Goal: Task Accomplishment & Management: Manage account settings

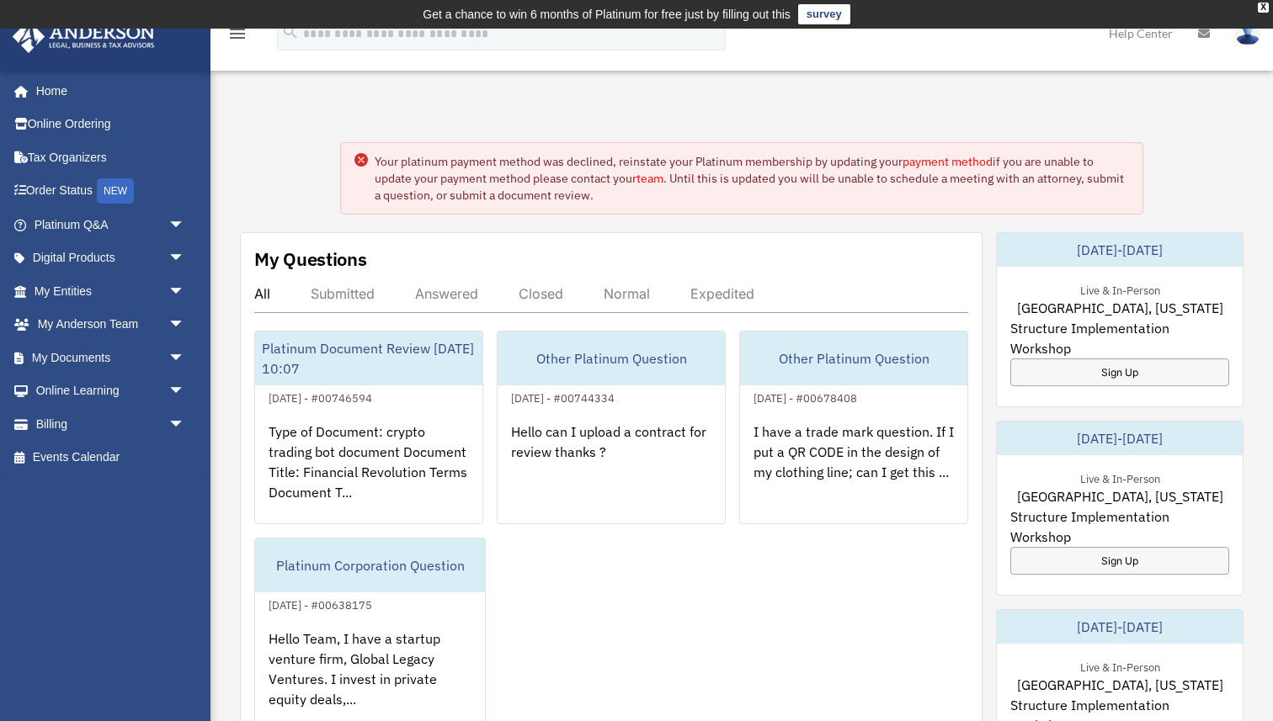
click at [959, 161] on link "payment method" at bounding box center [947, 161] width 90 height 15
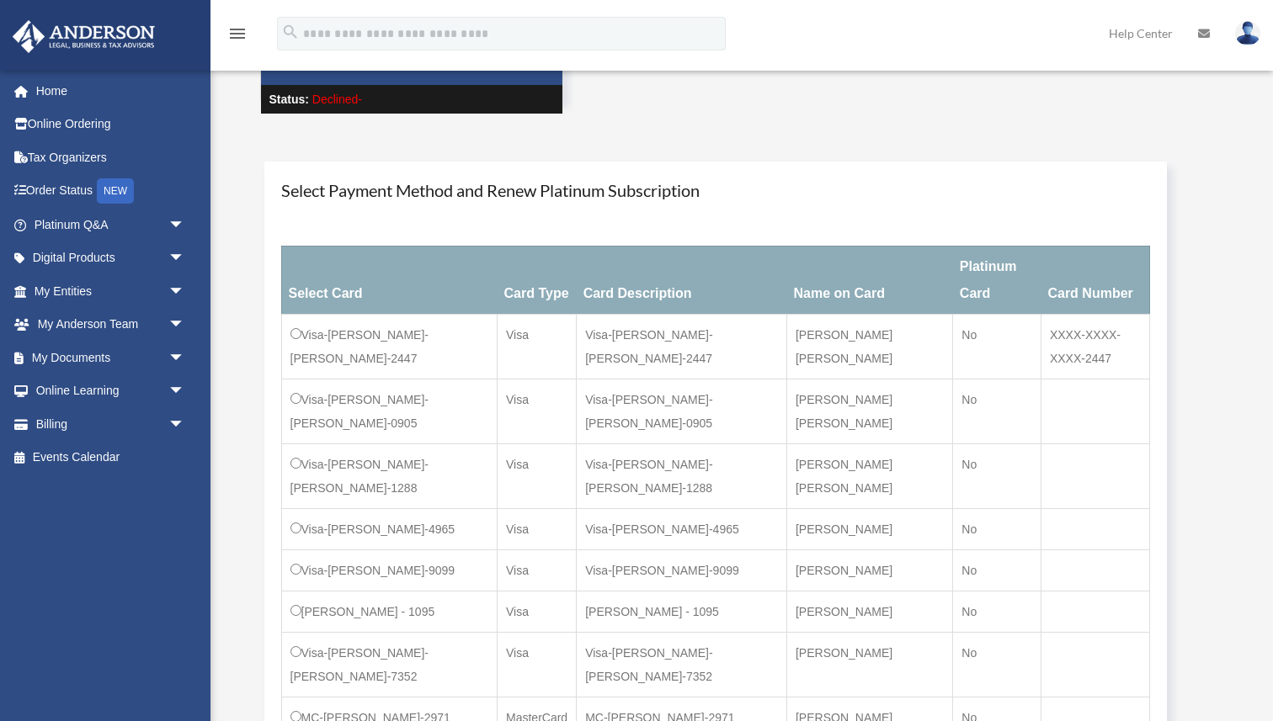
scroll to position [144, 0]
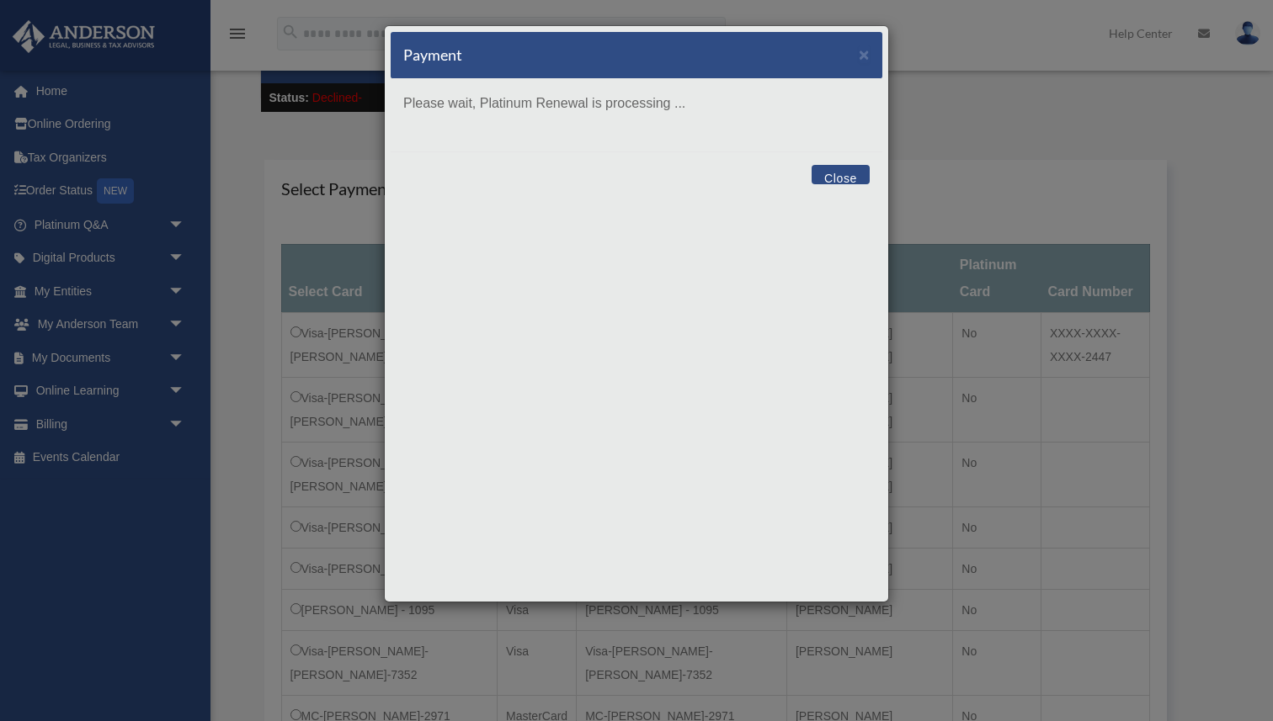
click at [838, 178] on button "Close" at bounding box center [840, 174] width 58 height 19
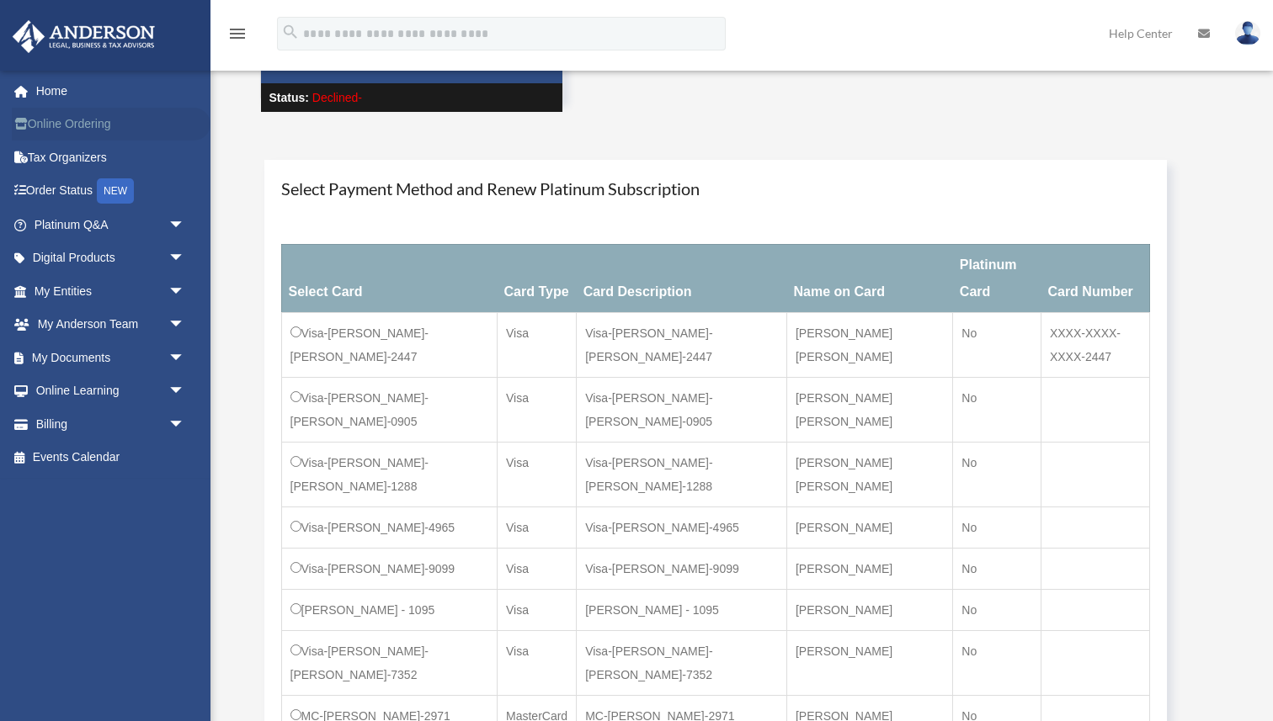
click at [58, 128] on link "Online Ordering" at bounding box center [111, 125] width 199 height 34
click at [50, 99] on link "Home" at bounding box center [111, 91] width 199 height 34
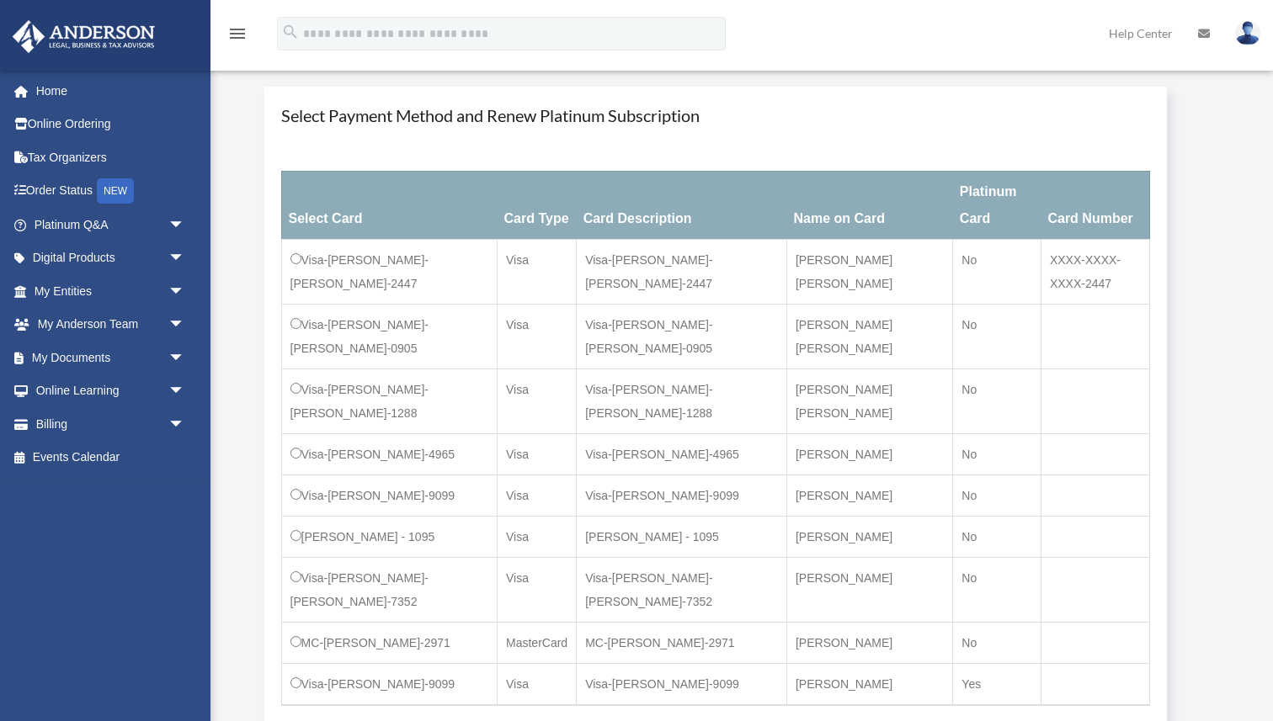
scroll to position [219, 0]
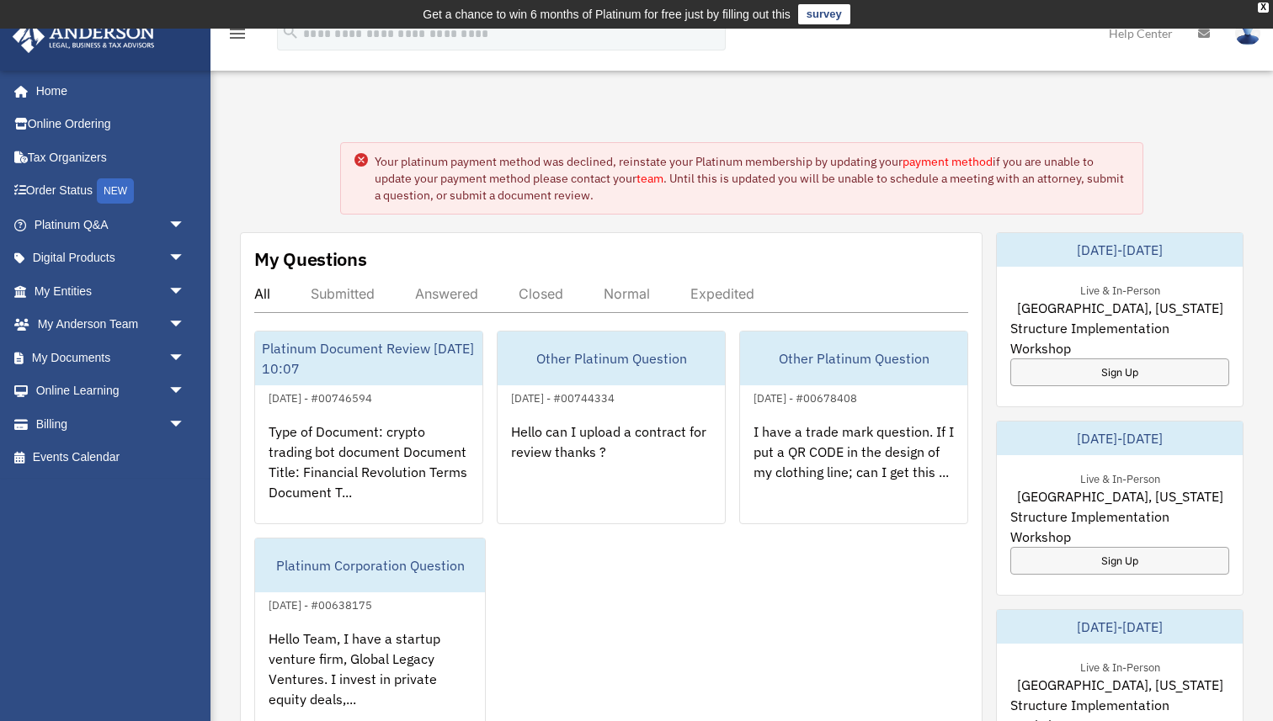
scroll to position [24, 0]
